Goal: Information Seeking & Learning: Learn about a topic

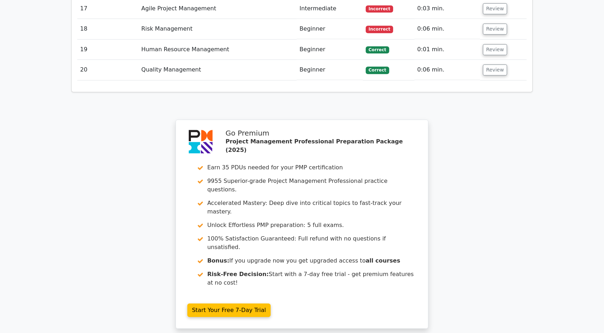
scroll to position [2152, 0]
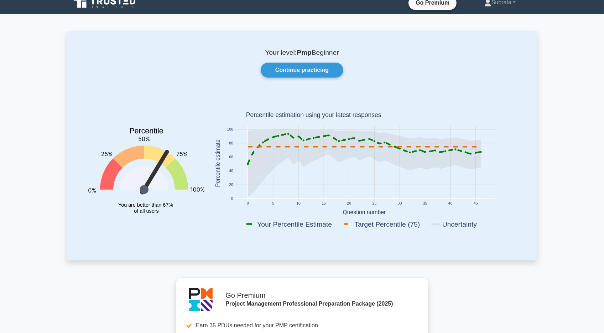
scroll to position [7, 0]
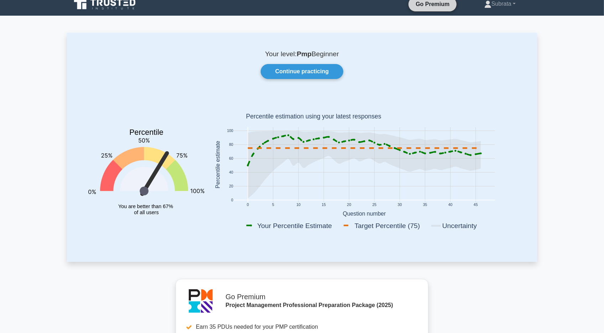
click at [439, 6] on link "Go Premium" at bounding box center [432, 4] width 42 height 9
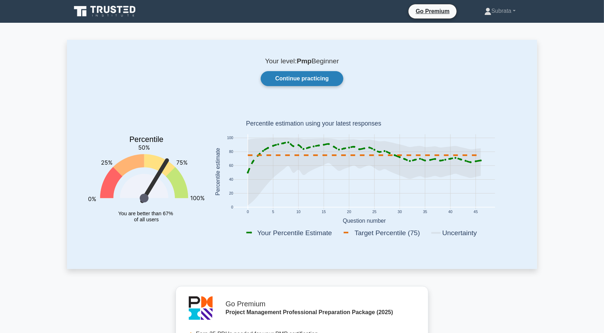
click at [301, 77] on link "Continue practicing" at bounding box center [302, 78] width 83 height 15
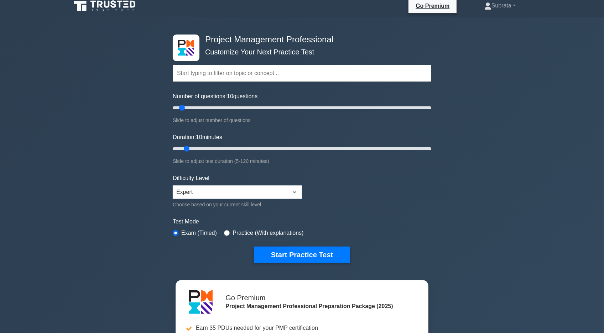
scroll to position [6, 0]
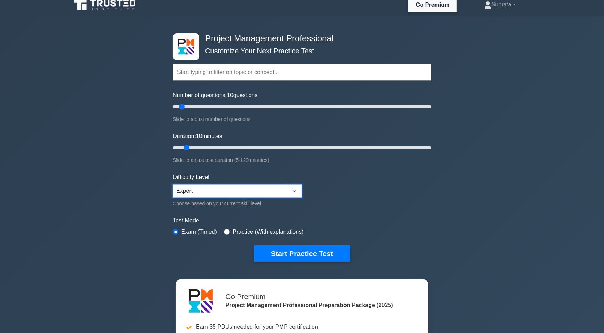
click at [234, 190] on select "Beginner Intermediate Expert" at bounding box center [237, 191] width 129 height 14
select select "beginner"
click at [173, 184] on select "Beginner Intermediate Expert" at bounding box center [237, 191] width 129 height 14
click at [226, 228] on div "Practice (With explanations)" at bounding box center [263, 232] width 79 height 9
click at [228, 231] on input "radio" at bounding box center [227, 232] width 6 height 6
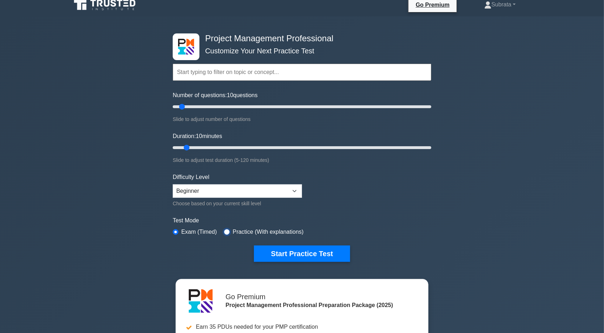
radio input "true"
click at [175, 233] on input "radio" at bounding box center [176, 232] width 6 height 6
radio input "true"
click at [270, 251] on button "Start Practice Test" at bounding box center [302, 254] width 96 height 16
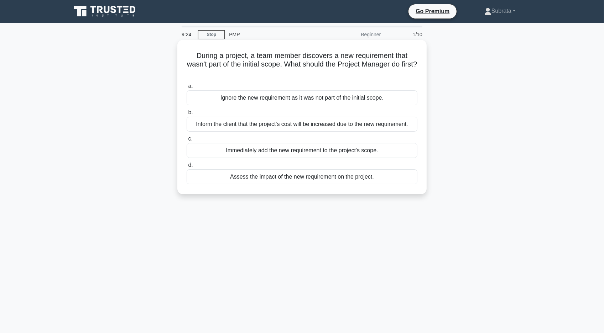
click at [280, 177] on div "Assess the impact of the new requirement on the project." at bounding box center [302, 177] width 231 height 15
click at [187, 168] on input "d. Assess the impact of the new requirement on the project." at bounding box center [187, 165] width 0 height 5
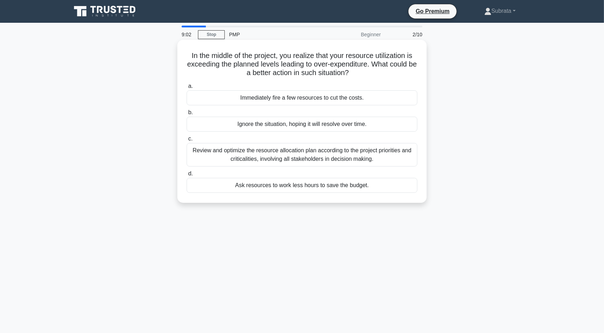
click at [287, 163] on div "Review and optimize the resource allocation plan according to the project prior…" at bounding box center [302, 155] width 231 height 24
click at [187, 141] on input "c. Review and optimize the resource allocation plan according to the project pr…" at bounding box center [187, 139] width 0 height 5
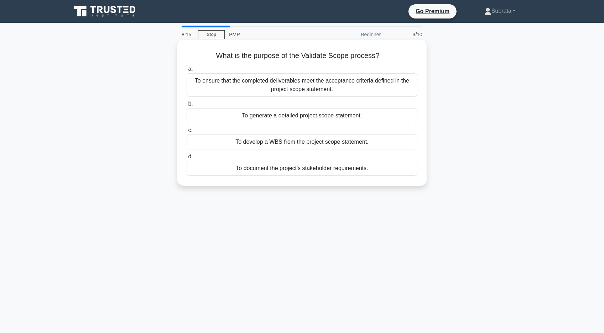
click at [318, 84] on div "To ensure that the completed deliverables meet the acceptance criteria defined …" at bounding box center [302, 85] width 231 height 24
click at [187, 72] on input "a. To ensure that the completed deliverables meet the acceptance criteria defin…" at bounding box center [187, 69] width 0 height 5
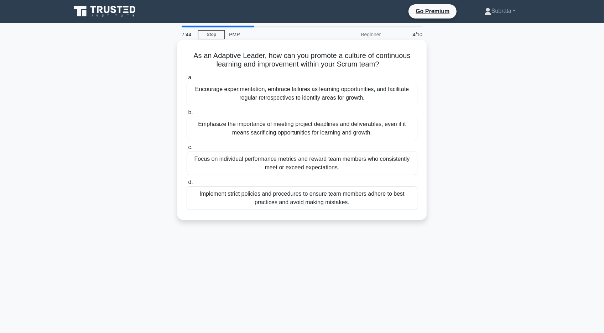
click at [264, 92] on div "Encourage experimentation, embrace failures as learning opportunities, and faci…" at bounding box center [302, 94] width 231 height 24
click at [187, 80] on input "a. Encourage experimentation, embrace failures as learning opportunities, and f…" at bounding box center [187, 78] width 0 height 5
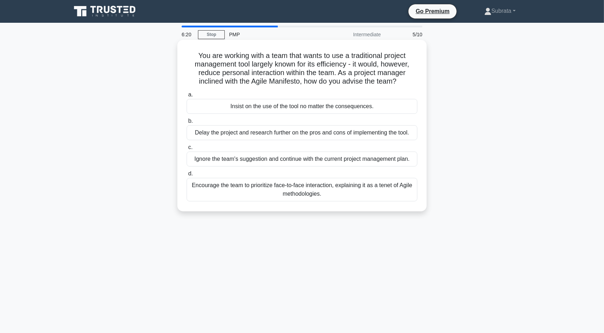
click at [327, 196] on div "Encourage the team to prioritize face-to-face interaction, explaining it as a t…" at bounding box center [302, 190] width 231 height 24
click at [187, 176] on input "d. Encourage the team to prioritize face-to-face interaction, explaining it as …" at bounding box center [187, 174] width 0 height 5
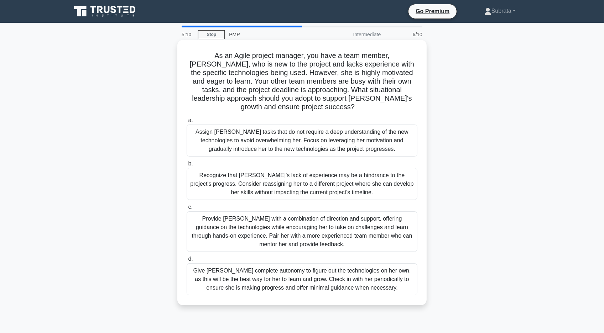
click at [333, 222] on div "Provide Sarah with a combination of direction and support, offering guidance on…" at bounding box center [302, 232] width 231 height 41
click at [187, 210] on input "c. Provide Sarah with a combination of direction and support, offering guidance…" at bounding box center [187, 207] width 0 height 5
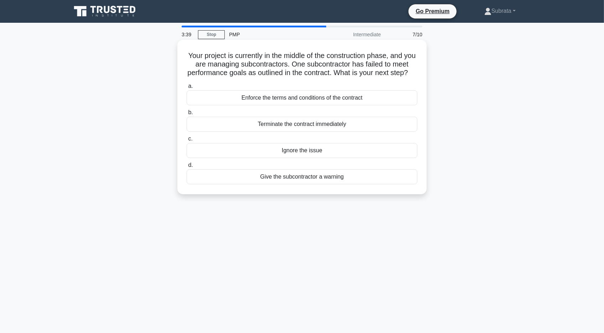
click at [301, 100] on div "Enforce the terms and conditions of the contract" at bounding box center [302, 97] width 231 height 15
click at [187, 89] on input "a. Enforce the terms and conditions of the contract" at bounding box center [187, 86] width 0 height 5
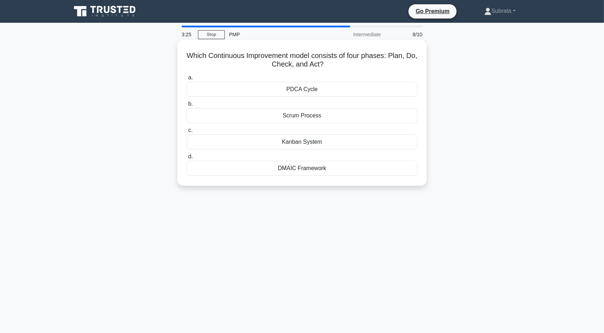
click at [288, 144] on div "Kanban System" at bounding box center [302, 142] width 231 height 15
click at [187, 133] on input "c. Kanban System" at bounding box center [187, 130] width 0 height 5
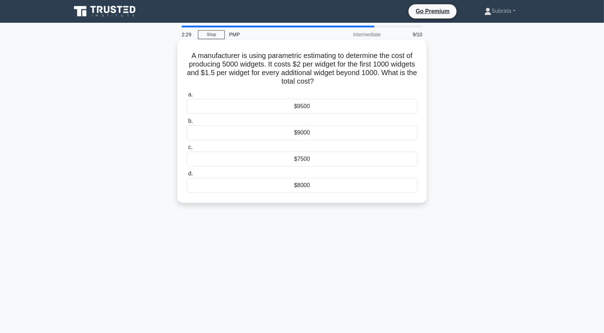
click at [298, 187] on div "$8000" at bounding box center [302, 185] width 231 height 15
click at [187, 176] on input "d. $8000" at bounding box center [187, 174] width 0 height 5
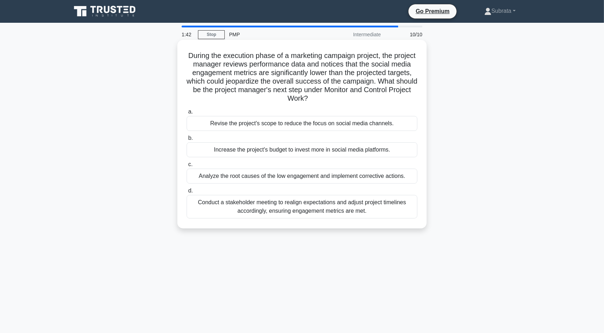
click at [265, 126] on div "Revise the project's scope to reduce the focus on social media channels." at bounding box center [302, 123] width 231 height 15
click at [187, 114] on input "a. Revise the project's scope to reduce the focus on social media channels." at bounding box center [187, 112] width 0 height 5
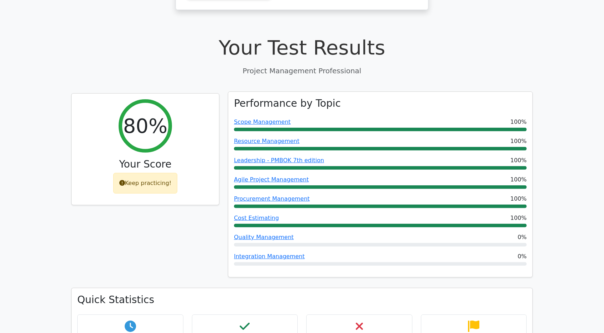
scroll to position [224, 0]
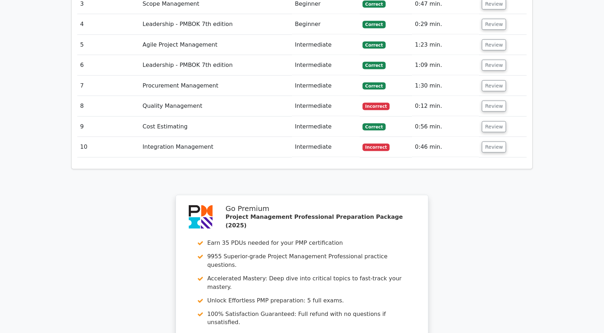
scroll to position [1019, 0]
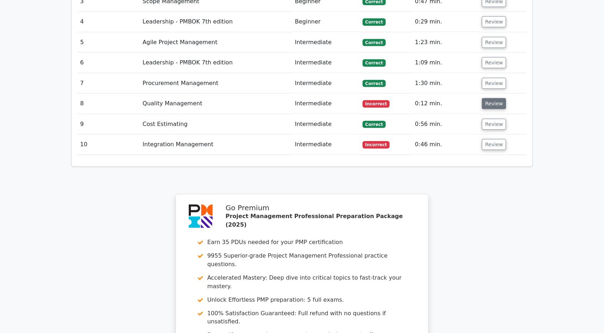
click at [489, 98] on button "Review" at bounding box center [494, 103] width 24 height 11
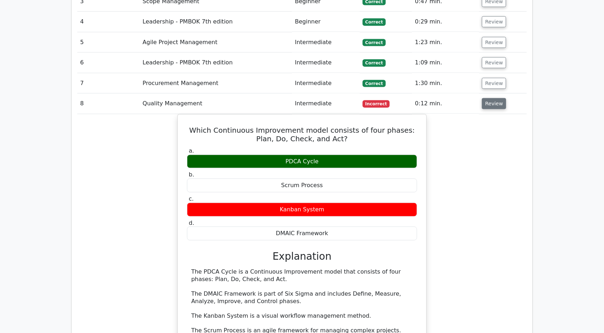
click at [487, 98] on button "Review" at bounding box center [494, 103] width 24 height 11
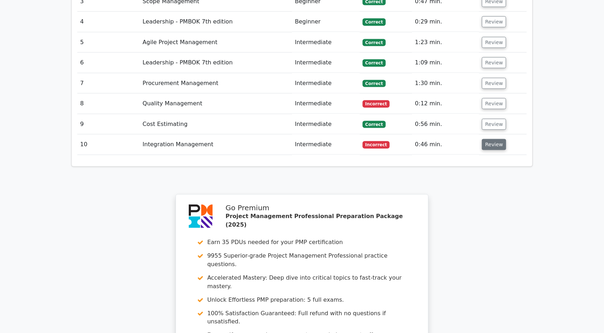
click at [485, 139] on button "Review" at bounding box center [494, 144] width 24 height 11
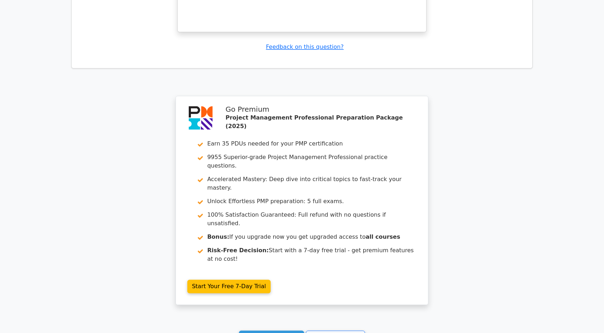
scroll to position [1465, 0]
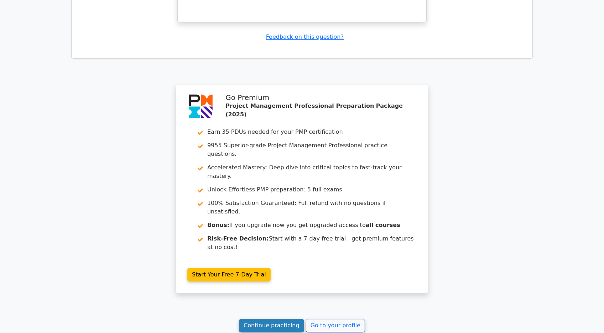
click at [293, 319] on link "Continue practicing" at bounding box center [271, 326] width 65 height 14
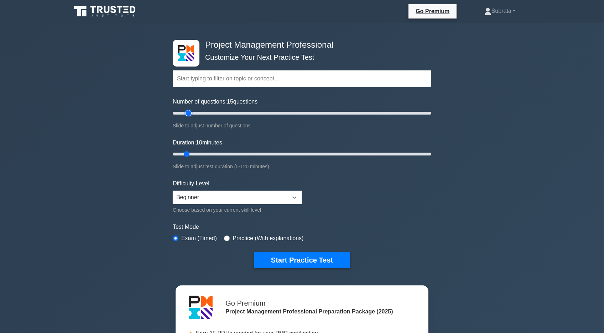
type input "15"
click at [188, 115] on input "Number of questions: 15 questions" at bounding box center [302, 113] width 259 height 9
click at [428, 178] on form "Topics Scope Management Time Management Cost Management Quality Management Risk…" at bounding box center [302, 158] width 259 height 220
click at [270, 259] on button "Start Practice Test" at bounding box center [302, 260] width 96 height 16
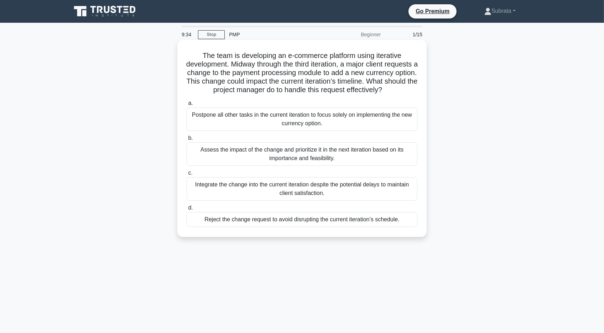
click at [357, 152] on div "Assess the impact of the change and prioritize it in the next iteration based o…" at bounding box center [302, 154] width 231 height 24
click at [187, 141] on input "b. Assess the impact of the change and prioritize it in the next iteration base…" at bounding box center [187, 138] width 0 height 5
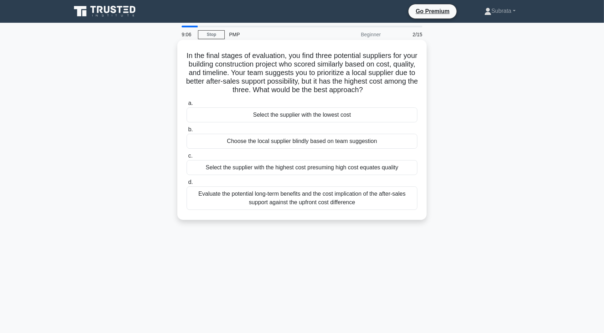
click at [301, 202] on div "Evaluate the potential long-term benefits and the cost implication of the after…" at bounding box center [302, 199] width 231 height 24
click at [187, 185] on input "d. Evaluate the potential long-term benefits and the cost implication of the af…" at bounding box center [187, 182] width 0 height 5
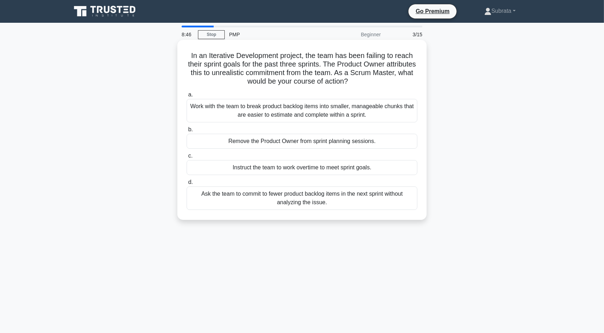
click at [342, 108] on div "Work with the team to break product backlog items into smaller, manageable chun…" at bounding box center [302, 111] width 231 height 24
click at [187, 97] on input "a. Work with the team to break product backlog items into smaller, manageable c…" at bounding box center [187, 95] width 0 height 5
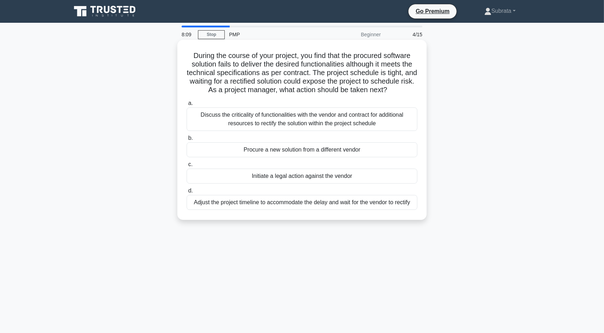
click at [280, 121] on div "Discuss the criticality of functionalities with the vendor and contract for add…" at bounding box center [302, 120] width 231 height 24
click at [187, 106] on input "a. Discuss the criticality of functionalities with the vendor and contract for …" at bounding box center [187, 103] width 0 height 5
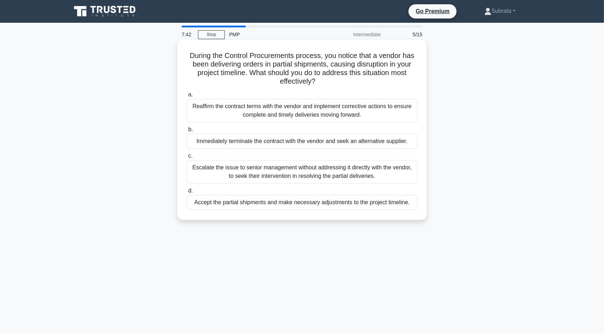
click at [281, 106] on div "Reaffirm the contract terms with the vendor and implement corrective actions to…" at bounding box center [302, 111] width 231 height 24
click at [187, 97] on input "a. Reaffirm the contract terms with the vendor and implement corrective actions…" at bounding box center [187, 95] width 0 height 5
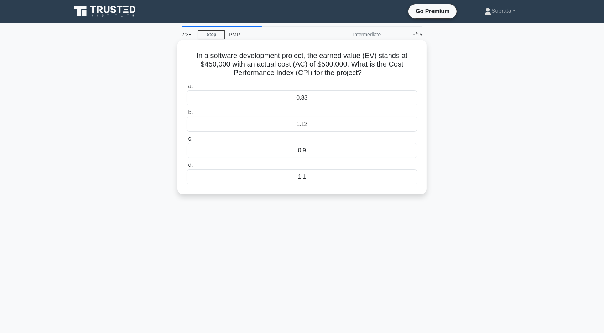
click at [301, 151] on div "0.9" at bounding box center [302, 150] width 231 height 15
click at [187, 141] on input "c. 0.9" at bounding box center [187, 139] width 0 height 5
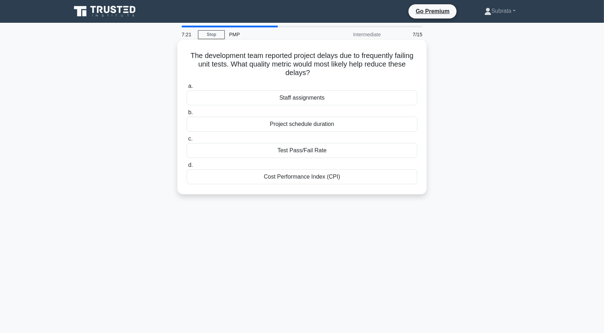
click at [302, 177] on div "Cost Performance Index (CPI)" at bounding box center [302, 177] width 231 height 15
click at [187, 168] on input "d. Cost Performance Index (CPI)" at bounding box center [187, 165] width 0 height 5
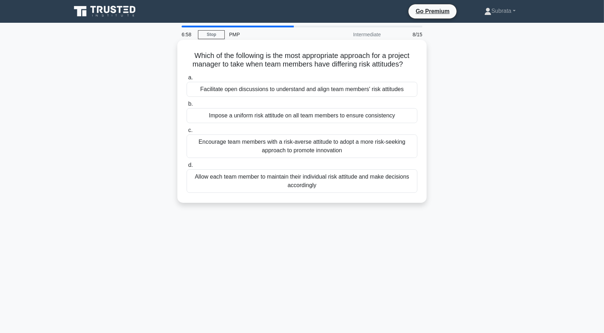
click at [244, 94] on div "Facilitate open discussions to understand and align team members' risk attitudes" at bounding box center [302, 89] width 231 height 15
click at [187, 80] on input "a. Facilitate open discussions to understand and align team members' risk attit…" at bounding box center [187, 78] width 0 height 5
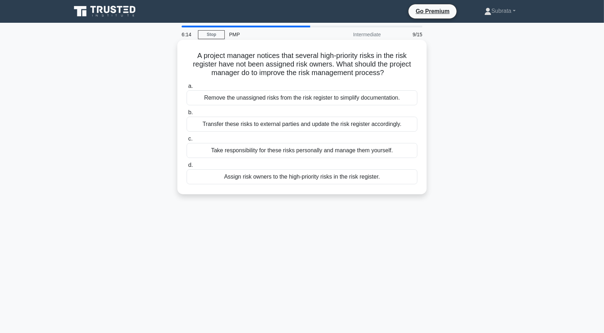
click at [254, 97] on div "Remove the unassigned risks from the risk register to simplify documentation." at bounding box center [302, 97] width 231 height 15
click at [187, 89] on input "a. Remove the unassigned risks from the risk register to simplify documentation." at bounding box center [187, 86] width 0 height 5
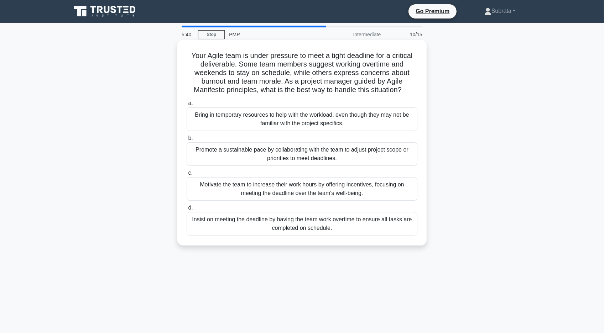
click at [279, 150] on div "Promote a sustainable pace by collaborating with the team to adjust project sco…" at bounding box center [302, 154] width 231 height 24
click at [187, 141] on input "b. Promote a sustainable pace by collaborating with the team to adjust project …" at bounding box center [187, 138] width 0 height 5
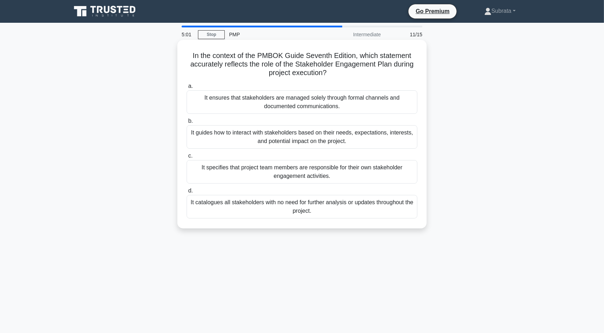
click at [321, 137] on div "It guides how to interact with stakeholders based on their needs, expectations,…" at bounding box center [302, 137] width 231 height 24
click at [187, 124] on input "b. It guides how to interact with stakeholders based on their needs, expectatio…" at bounding box center [187, 121] width 0 height 5
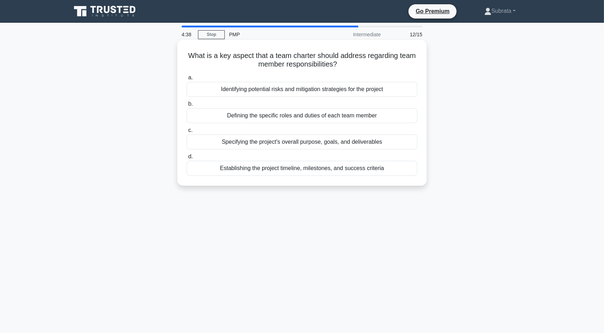
click at [280, 115] on div "Defining the specific roles and duties of each team member" at bounding box center [302, 115] width 231 height 15
click at [187, 106] on input "b. Defining the specific roles and duties of each team member" at bounding box center [187, 104] width 0 height 5
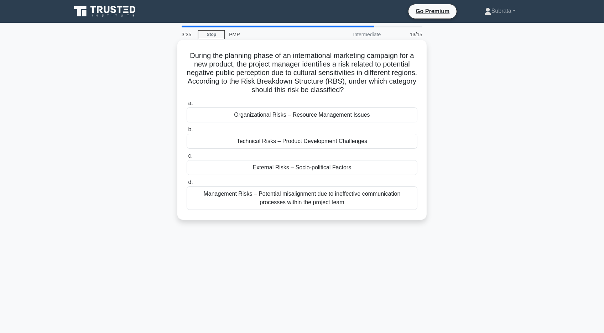
click at [202, 155] on label "c. External Risks – Socio-political Factors" at bounding box center [302, 164] width 231 height 24
click at [187, 155] on input "c. External Risks – Socio-political Factors" at bounding box center [187, 156] width 0 height 5
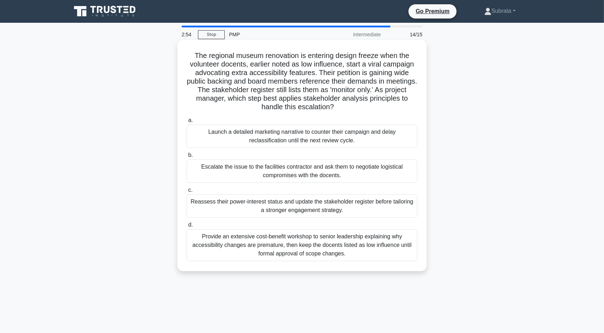
click at [294, 249] on div "Provide an extensive cost-benefit workshop to senior leadership explaining why …" at bounding box center [302, 245] width 231 height 32
click at [187, 228] on input "d. Provide an extensive cost-benefit workshop to senior leadership explaining w…" at bounding box center [187, 225] width 0 height 5
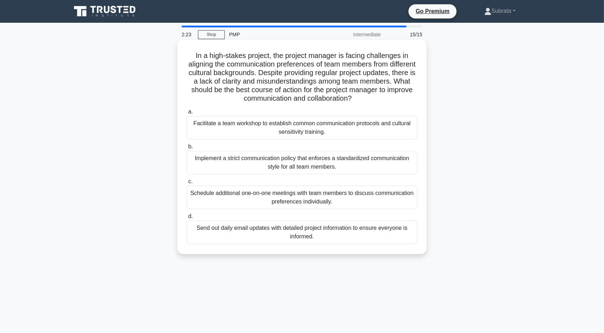
click at [288, 164] on div "Implement a strict communication policy that enforces a standardized communicat…" at bounding box center [302, 163] width 231 height 24
click at [187, 149] on input "b. Implement a strict communication policy that enforces a standardized communi…" at bounding box center [187, 147] width 0 height 5
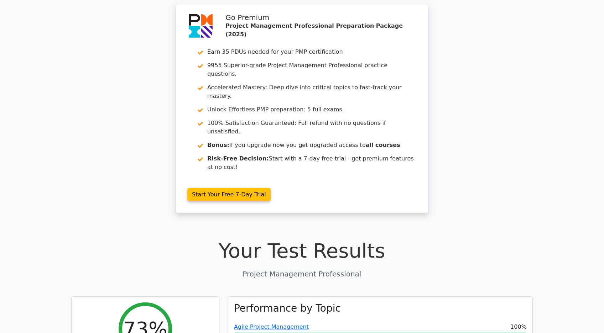
scroll to position [25, 0]
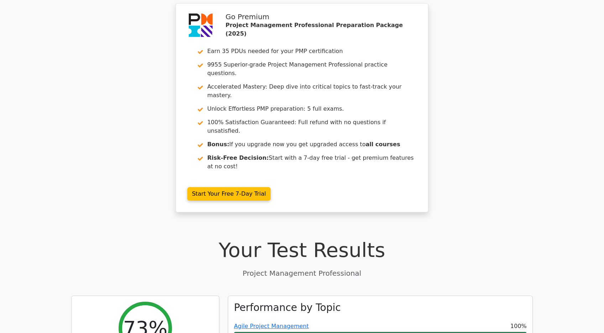
click at [571, 75] on div "Go Premium Project Management Professional Preparation Package (2025) Earn 35 P…" at bounding box center [302, 112] width 604 height 218
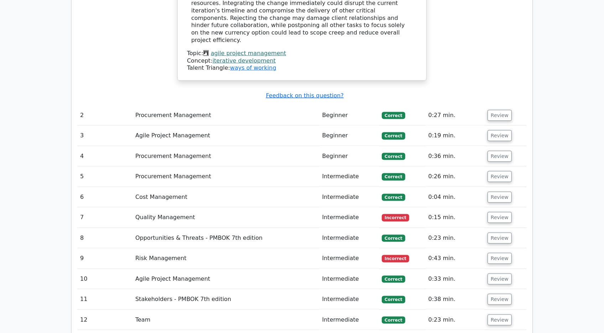
scroll to position [965, 0]
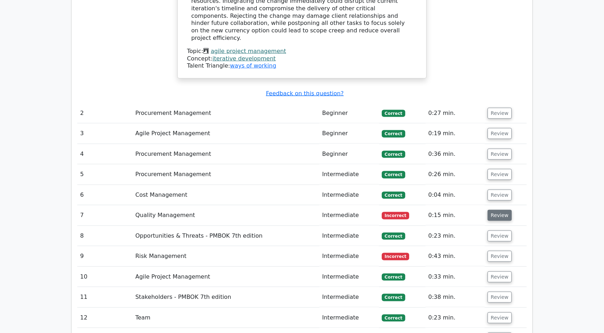
click at [500, 210] on button "Review" at bounding box center [500, 215] width 24 height 11
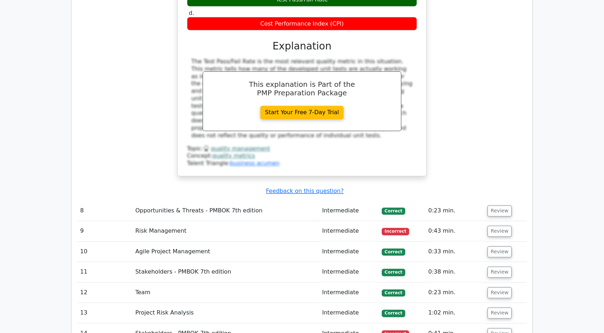
scroll to position [1298, 0]
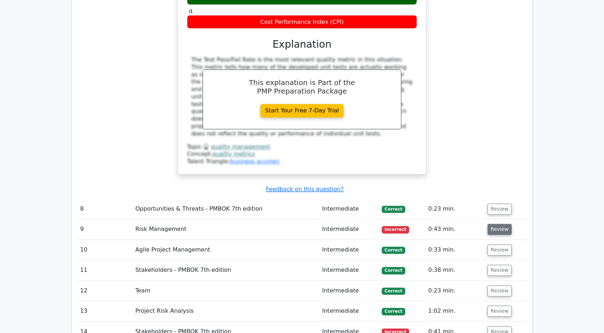
click at [494, 224] on button "Review" at bounding box center [500, 229] width 24 height 11
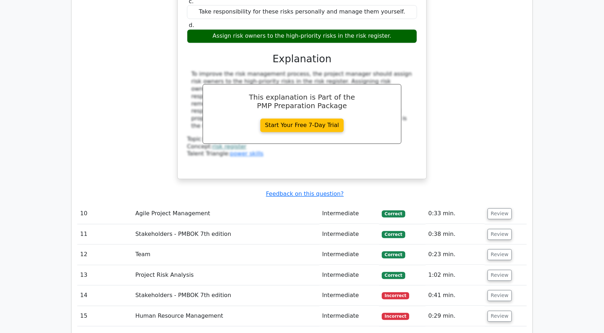
scroll to position [1656, 0]
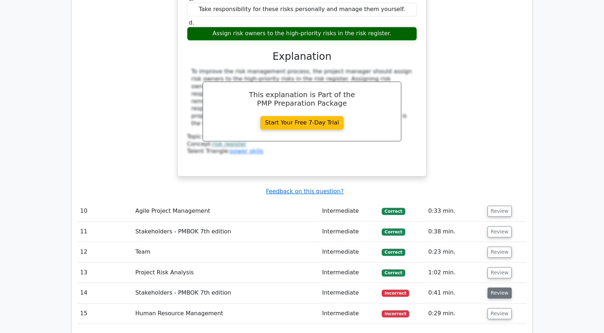
click at [498, 288] on button "Review" at bounding box center [500, 293] width 24 height 11
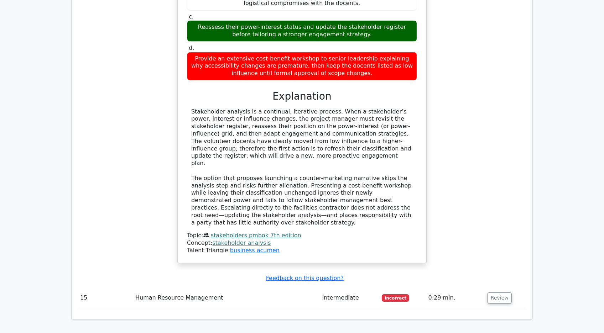
scroll to position [2100, 0]
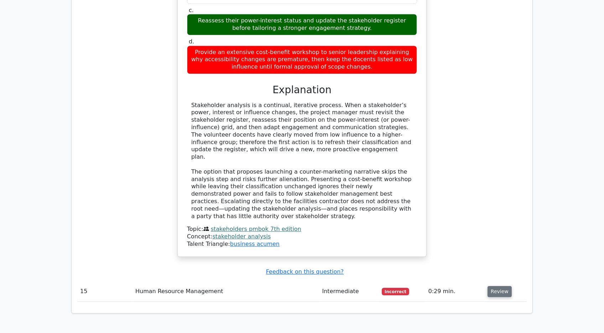
click at [497, 286] on button "Review" at bounding box center [500, 291] width 24 height 11
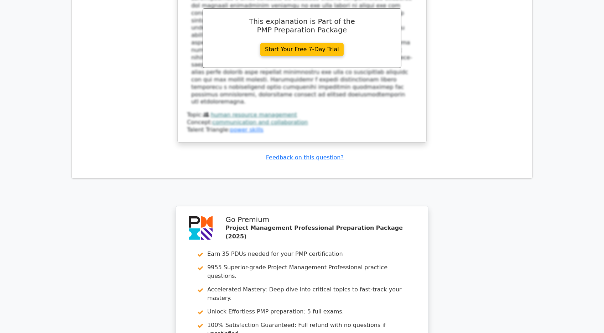
scroll to position [2677, 0]
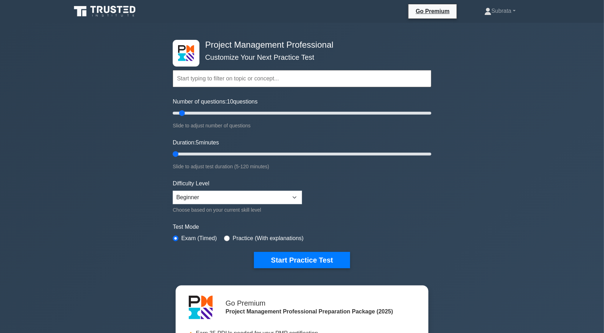
drag, startPoint x: 185, startPoint y: 154, endPoint x: 175, endPoint y: 157, distance: 10.8
type input "5"
click at [175, 157] on input "Duration: 5 minutes" at bounding box center [302, 154] width 259 height 9
click at [274, 255] on button "Start Practice Test" at bounding box center [302, 260] width 96 height 16
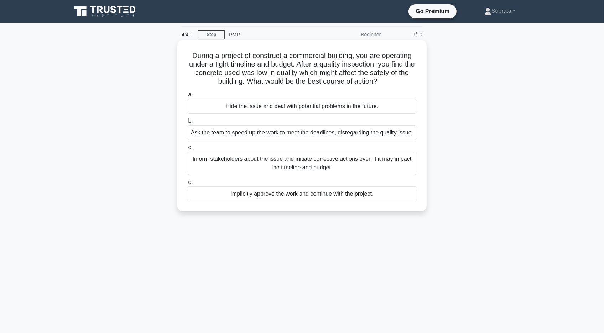
click at [307, 166] on div "Inform stakeholders about the issue and initiate corrective actions even if it …" at bounding box center [302, 164] width 231 height 24
click at [187, 150] on input "c. Inform stakeholders about the issue and initiate corrective actions even if …" at bounding box center [187, 147] width 0 height 5
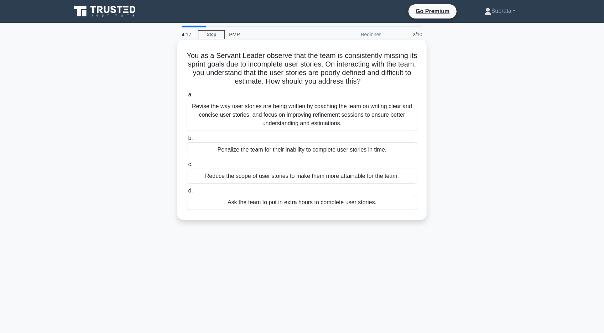
click at [249, 206] on div "Ask the team to put in extra hours to complete user stories." at bounding box center [302, 202] width 231 height 15
click at [187, 193] on input "d. Ask the team to put in extra hours to complete user stories." at bounding box center [187, 191] width 0 height 5
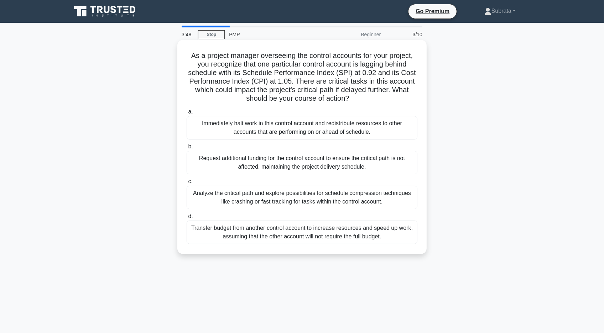
click at [295, 200] on div "Analyze the critical path and explore possibilities for schedule compression te…" at bounding box center [302, 198] width 231 height 24
click at [187, 184] on input "c. Analyze the critical path and explore possibilities for schedule compression…" at bounding box center [187, 182] width 0 height 5
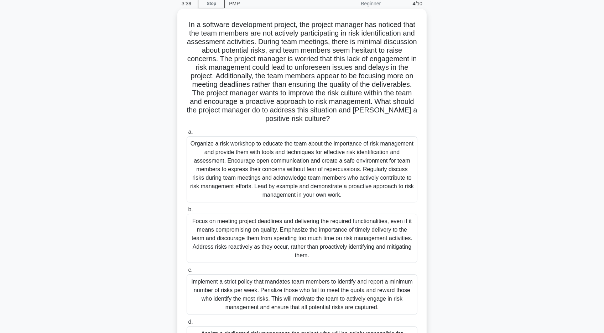
scroll to position [36, 0]
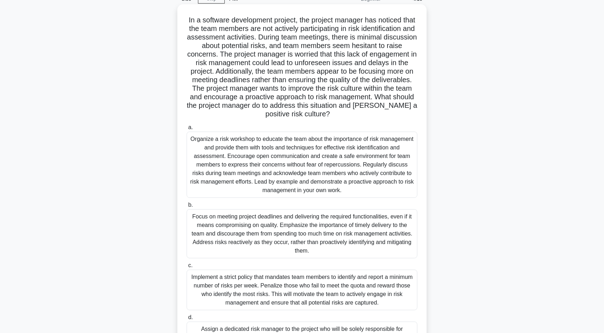
click at [360, 281] on div "Implement a strict policy that mandates team members to identify and report a m…" at bounding box center [302, 290] width 231 height 41
click at [187, 268] on input "c. Implement a strict policy that mandates team members to identify and report …" at bounding box center [187, 266] width 0 height 5
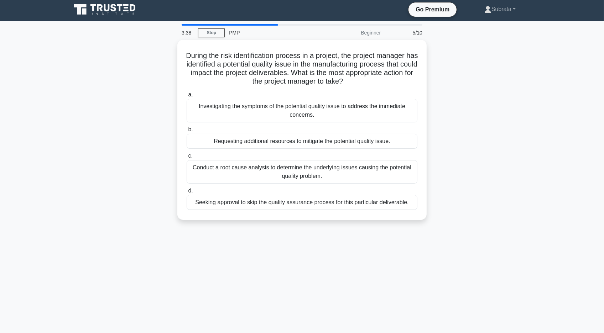
scroll to position [0, 0]
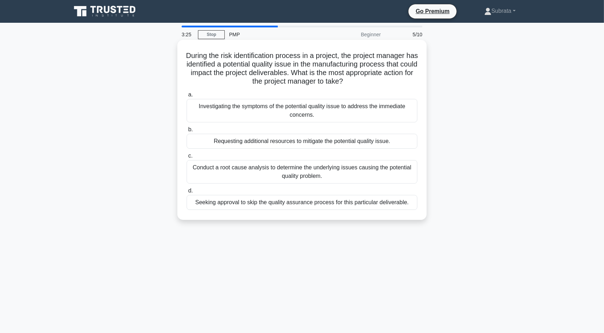
click at [262, 175] on div "Conduct a root cause analysis to determine the underlying issues causing the po…" at bounding box center [302, 172] width 231 height 24
click at [187, 158] on input "c. Conduct a root cause analysis to determine the underlying issues causing the…" at bounding box center [187, 156] width 0 height 5
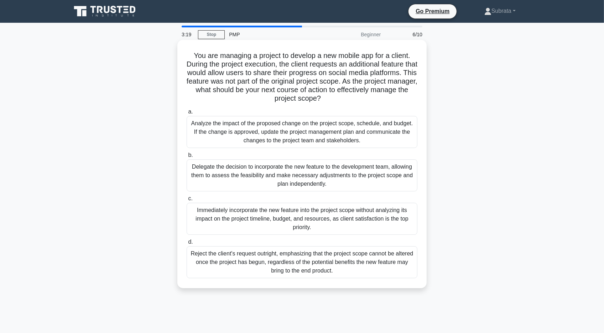
click at [248, 171] on div "Delegate the decision to incorporate the new feature to the development team, a…" at bounding box center [302, 176] width 231 height 32
click at [187, 158] on input "b. Delegate the decision to incorporate the new feature to the development team…" at bounding box center [187, 155] width 0 height 5
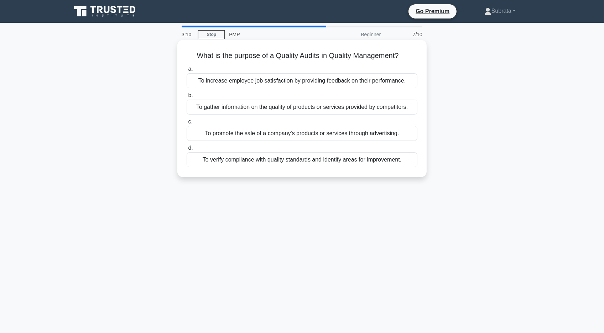
click at [256, 164] on div "To verify compliance with quality standards and identify areas for improvement." at bounding box center [302, 159] width 231 height 15
click at [187, 151] on input "d. To verify compliance with quality standards and identify areas for improveme…" at bounding box center [187, 148] width 0 height 5
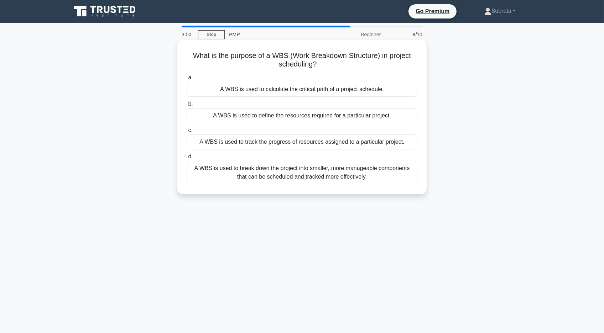
click at [278, 176] on div "A WBS is used to break down the project into smaller, more manageable component…" at bounding box center [302, 173] width 231 height 24
click at [187, 159] on input "d. A WBS is used to break down the project into smaller, more manageable compon…" at bounding box center [187, 157] width 0 height 5
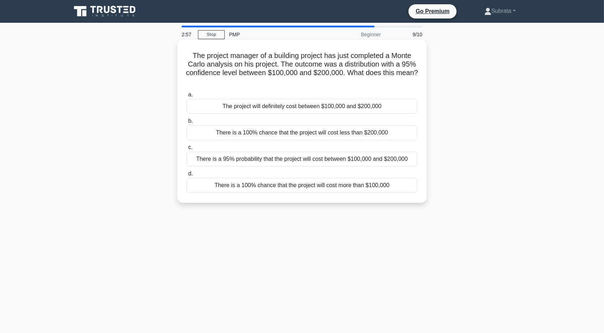
click at [264, 170] on label "d. There is a 100% chance that the project will cost more than $100,000" at bounding box center [302, 182] width 231 height 24
click at [187, 172] on input "d. There is a 100% chance that the project will cost more than $100,000" at bounding box center [187, 174] width 0 height 5
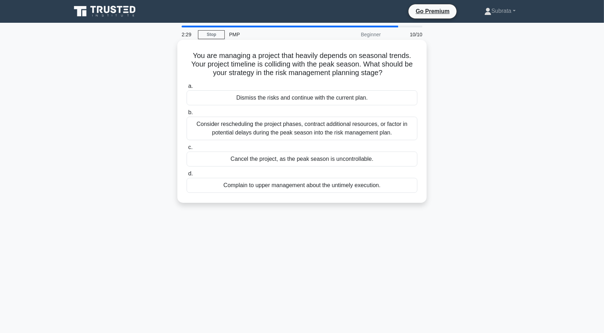
click at [267, 132] on div "Consider rescheduling the project phases, contract additional resources, or fac…" at bounding box center [302, 129] width 231 height 24
click at [187, 115] on input "b. Consider rescheduling the project phases, contract additional resources, or …" at bounding box center [187, 112] width 0 height 5
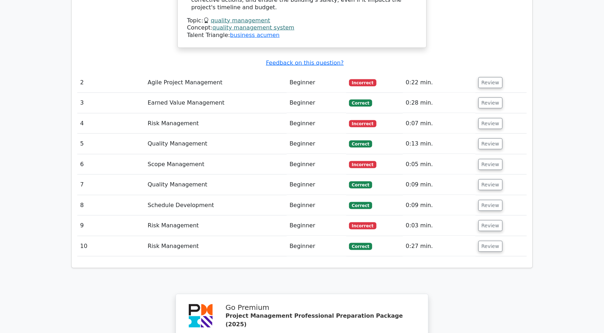
scroll to position [991, 0]
